Goal: Transaction & Acquisition: Purchase product/service

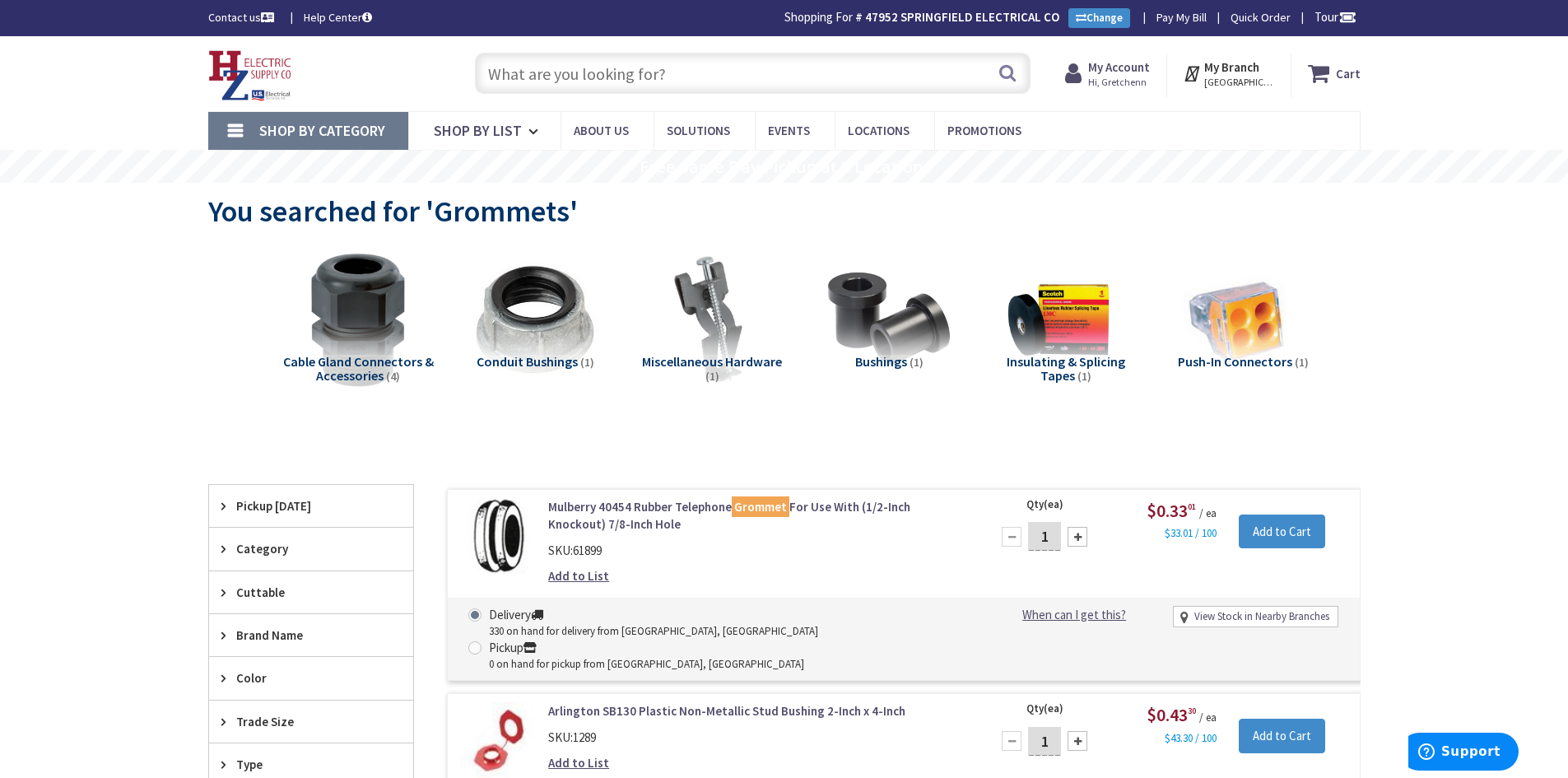
click at [547, 67] on input "text" at bounding box center [752, 73] width 555 height 41
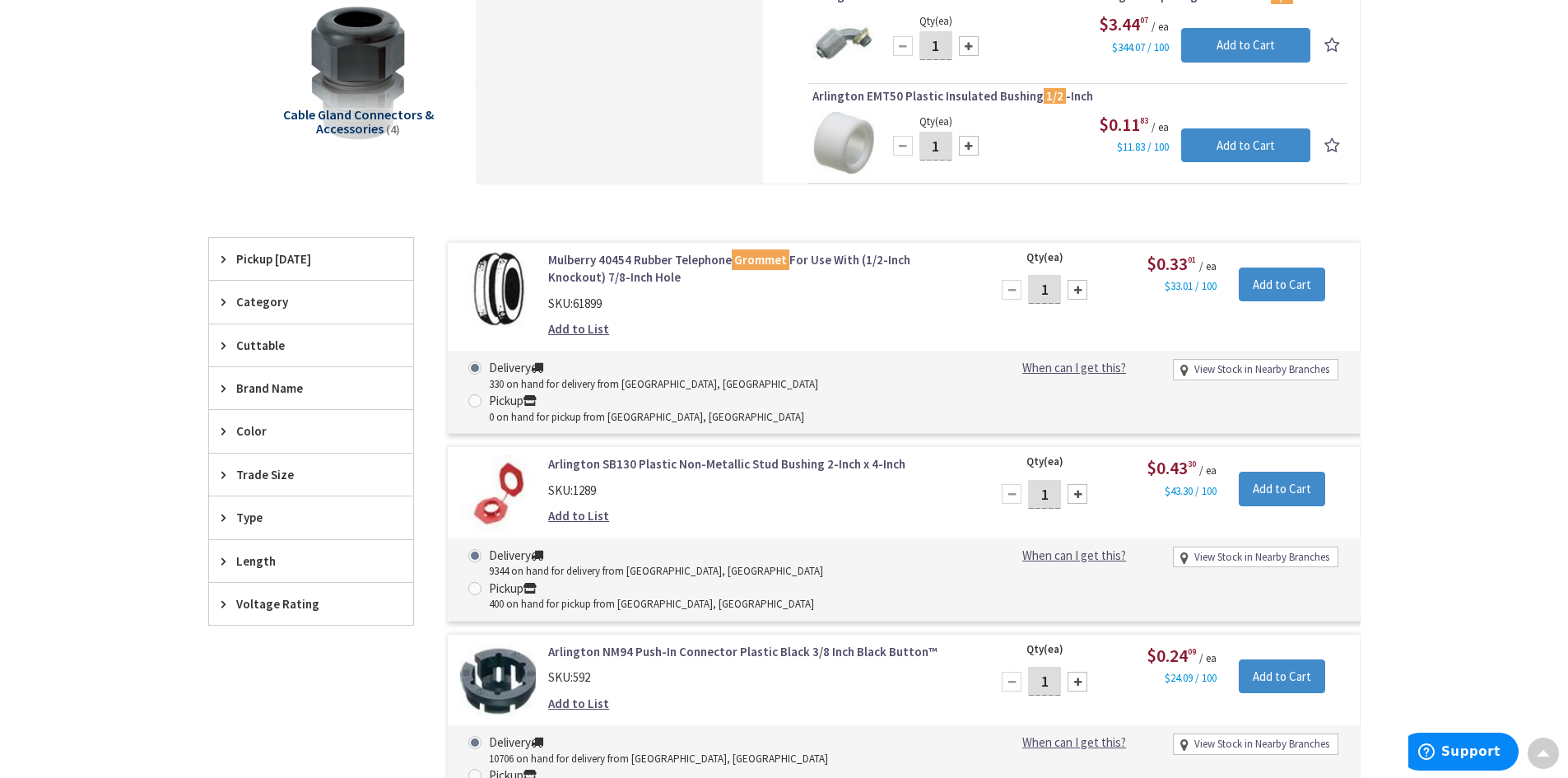
scroll to position [494, 0]
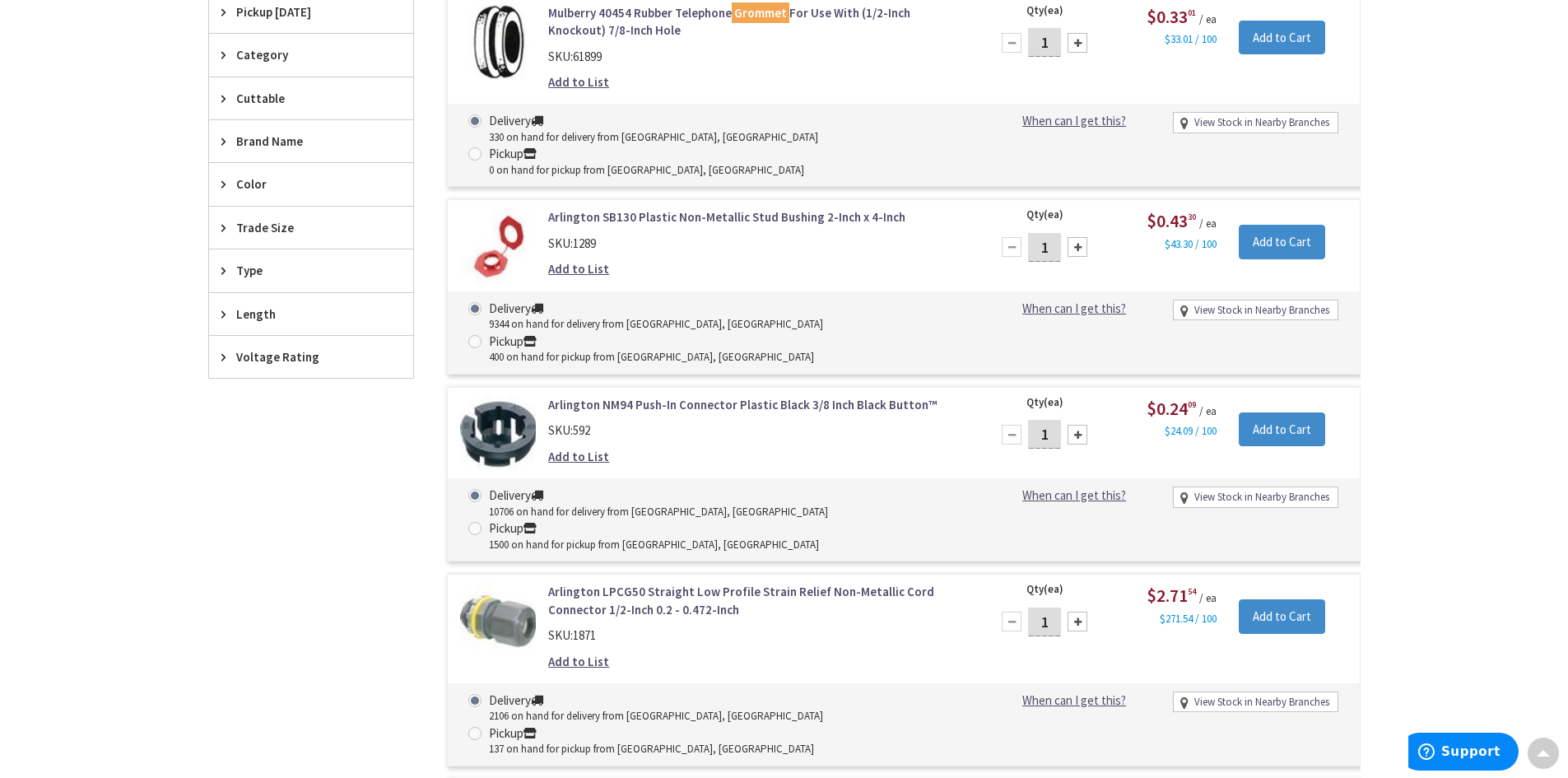
type input "1/2" push on"
click at [533, 396] on img at bounding box center [499, 435] width 77 height 77
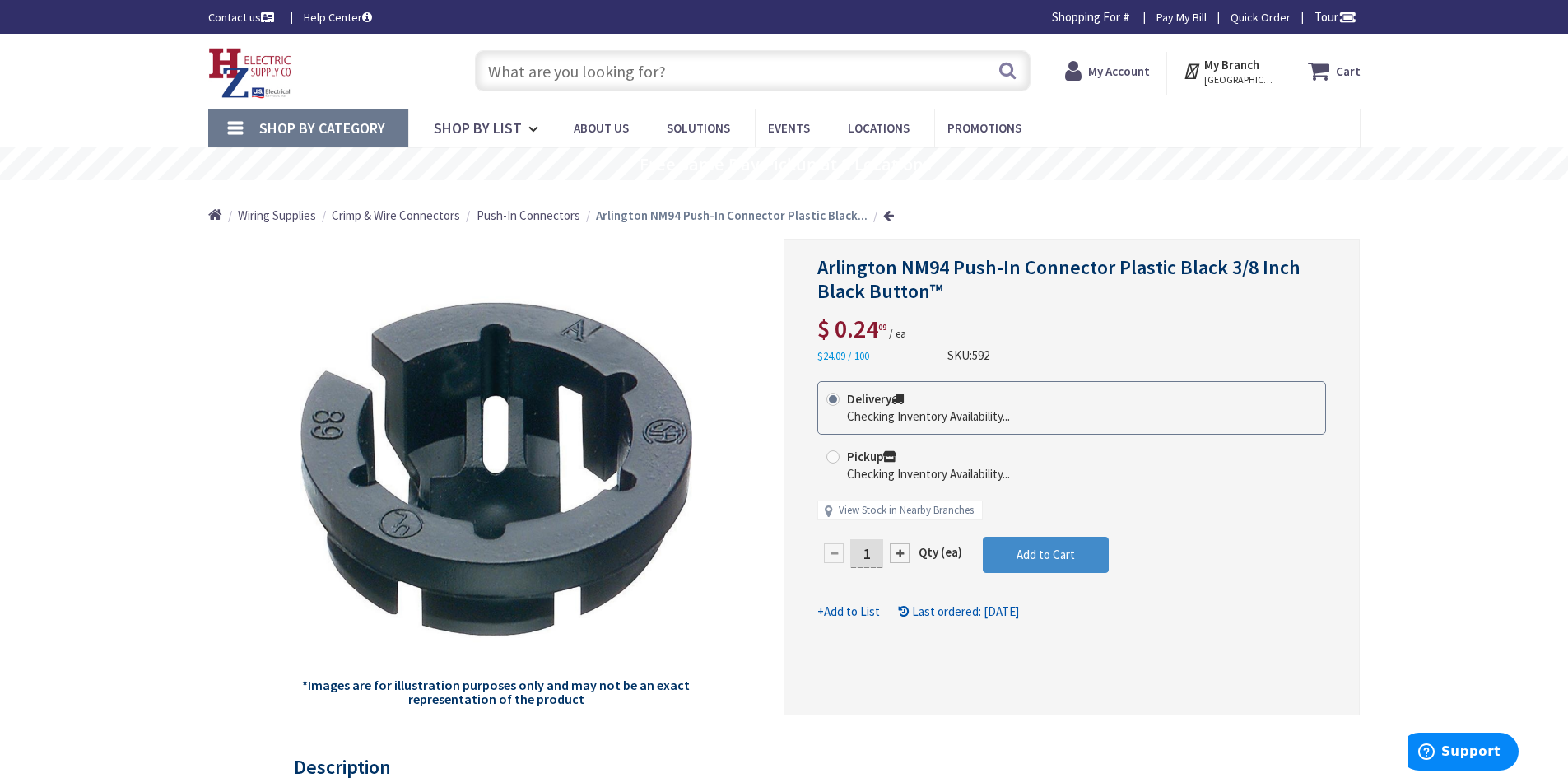
type input "[GEOGRAPHIC_DATA], [GEOGRAPHIC_DATA]"
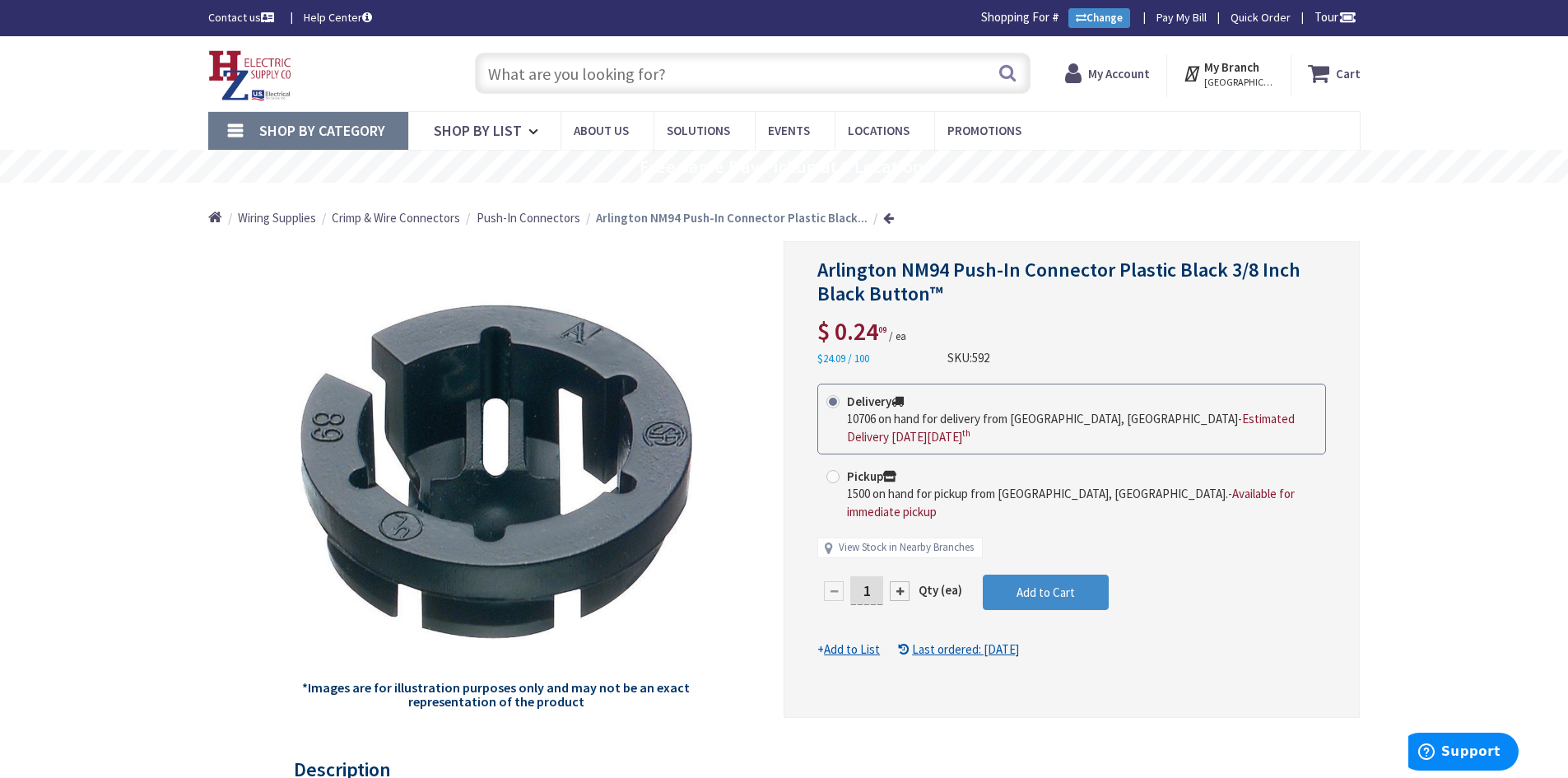
click at [624, 63] on input "text" at bounding box center [752, 73] width 555 height 41
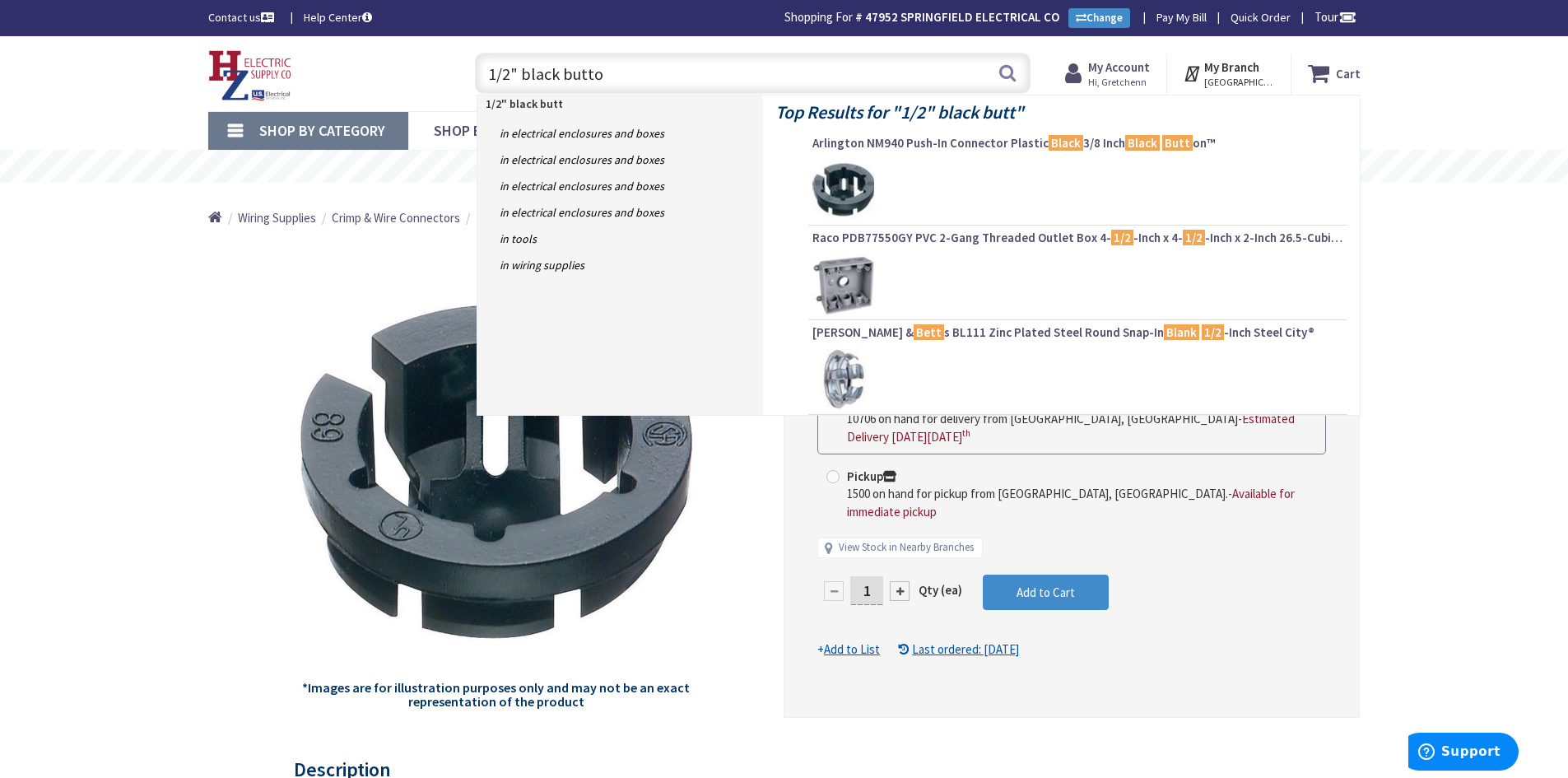
type input "1/2" black button"
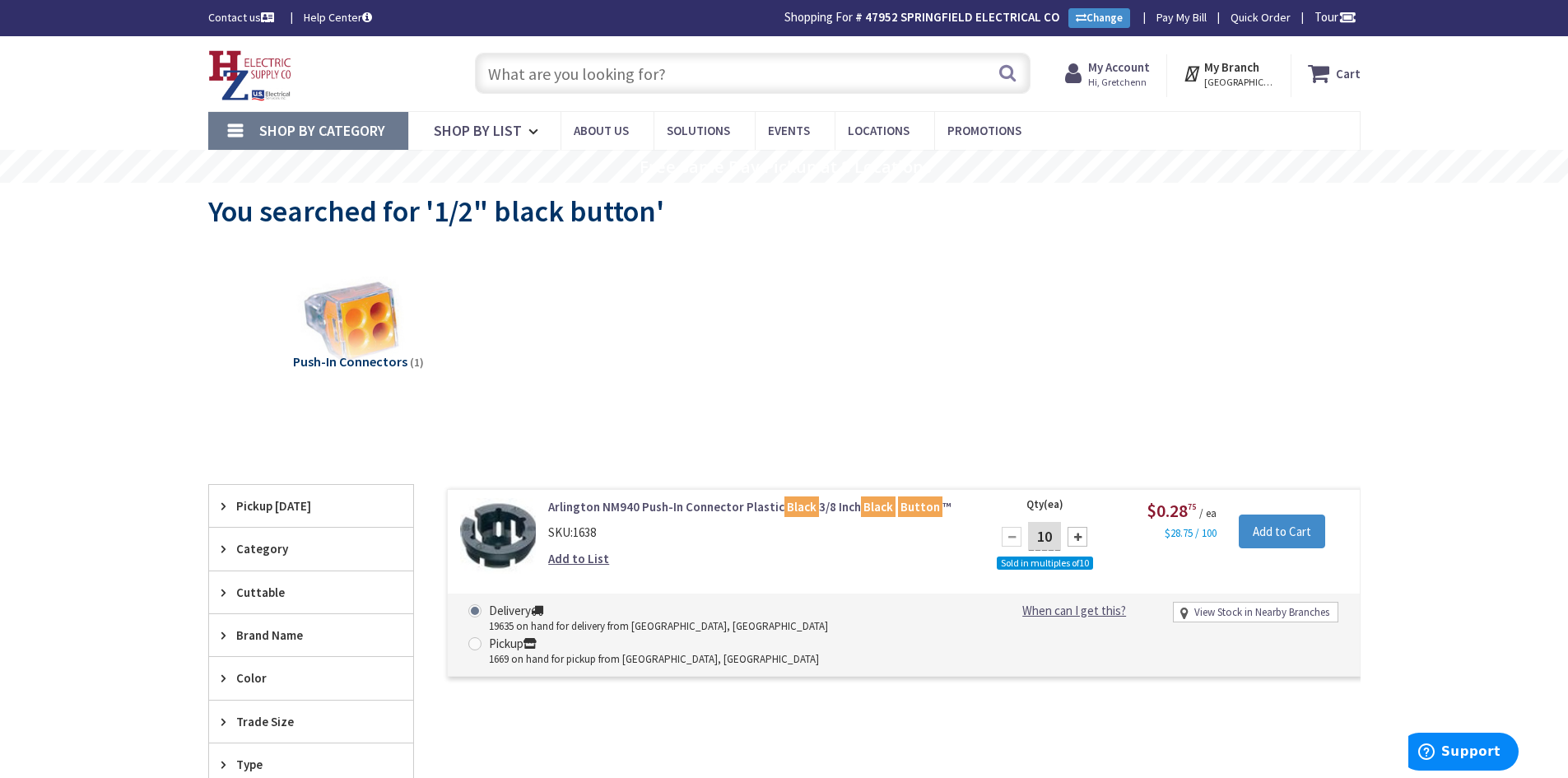
click at [511, 539] on img at bounding box center [499, 536] width 77 height 77
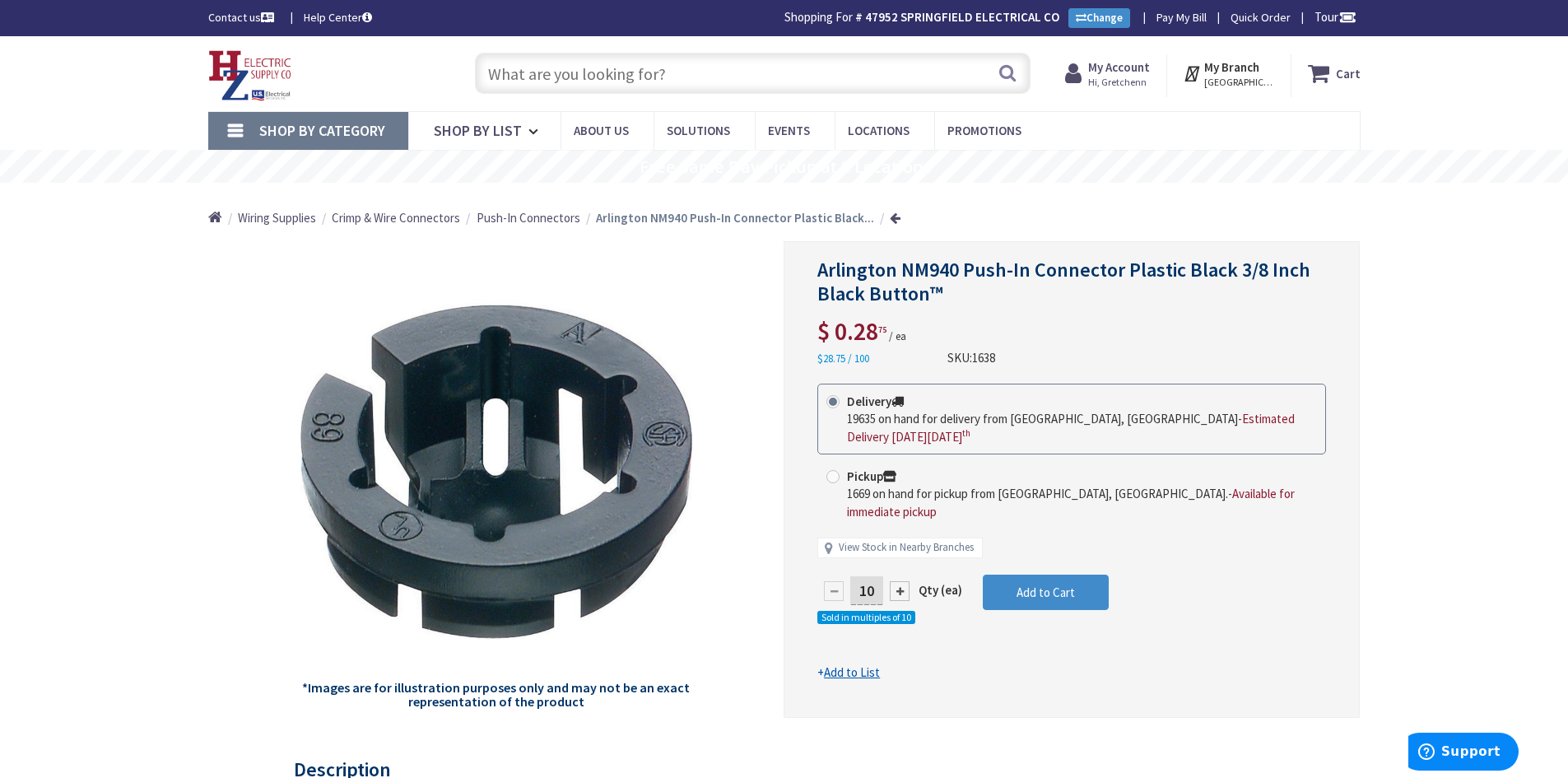
click at [663, 81] on input "text" at bounding box center [752, 73] width 555 height 41
click at [679, 72] on input "text" at bounding box center [752, 73] width 555 height 41
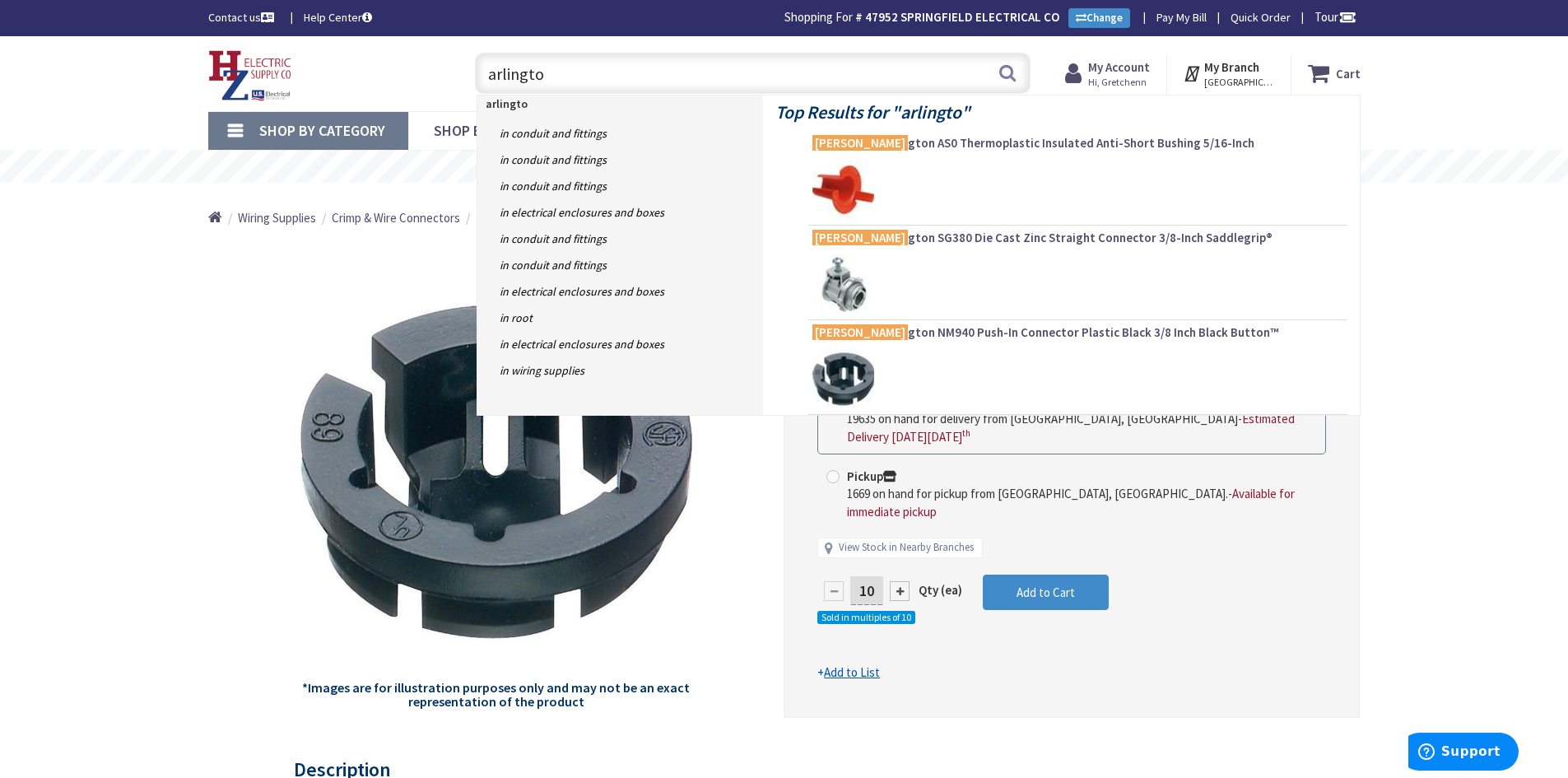
type input "arlington"
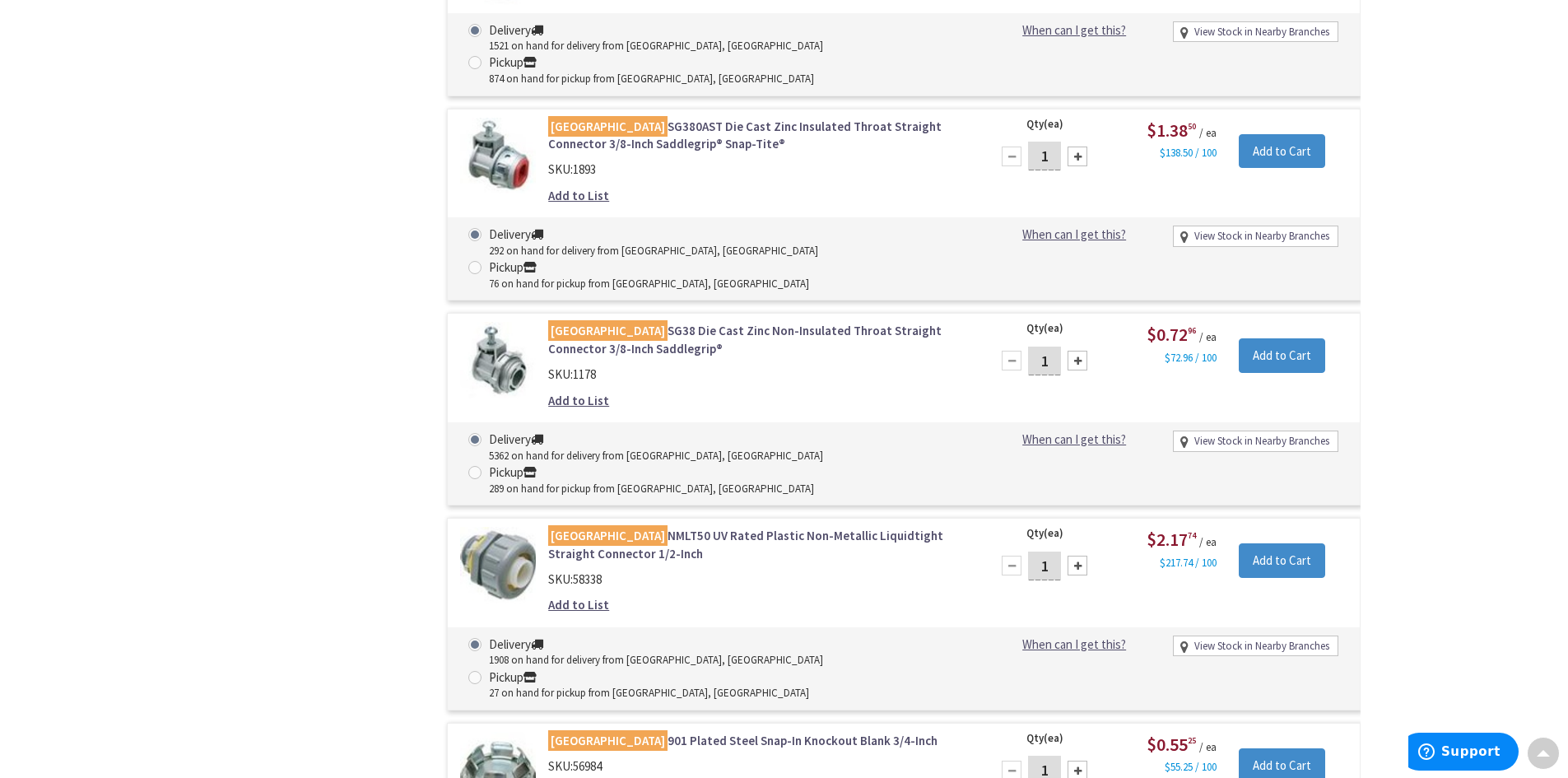
scroll to position [4447, 0]
